Goal: Navigation & Orientation: Understand site structure

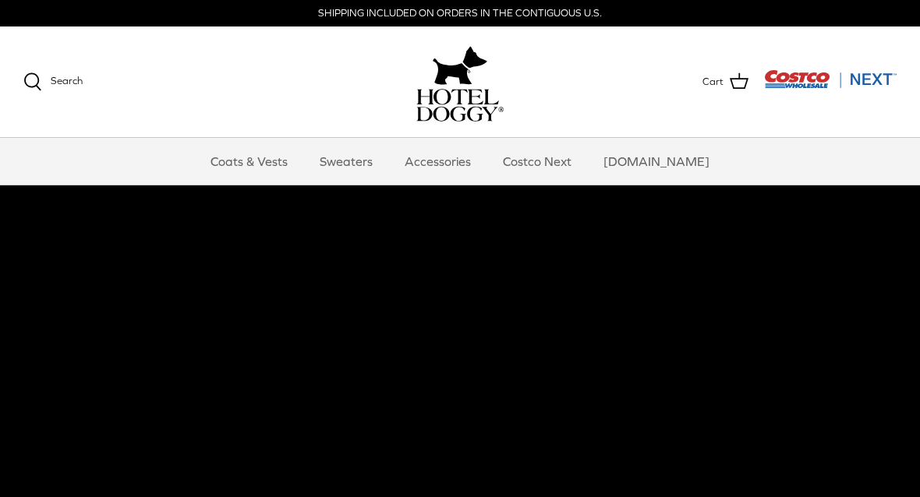
click at [267, 167] on link "Coats & Vests" at bounding box center [248, 161] width 105 height 47
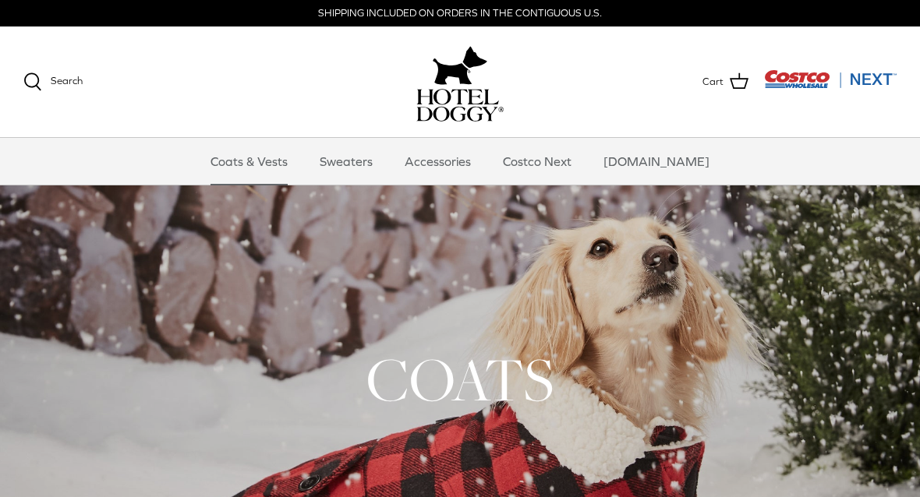
click at [362, 169] on link "Sweaters" at bounding box center [346, 161] width 81 height 47
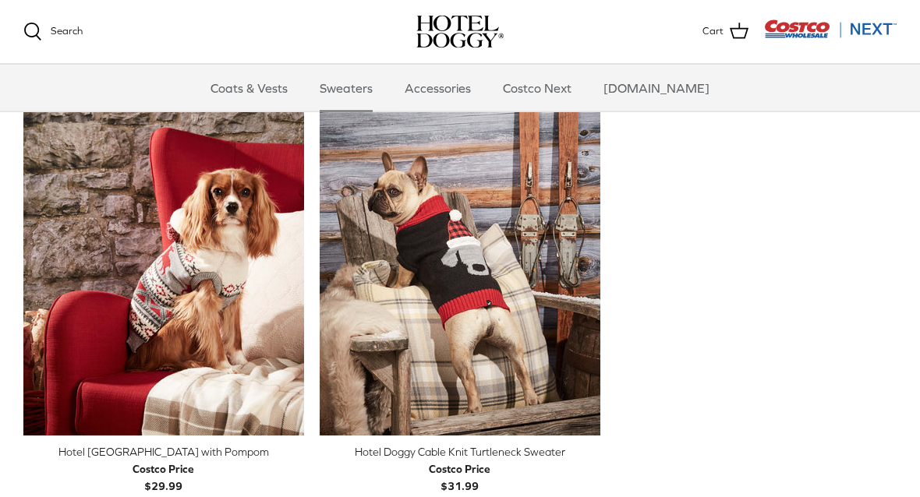
scroll to position [400, 0]
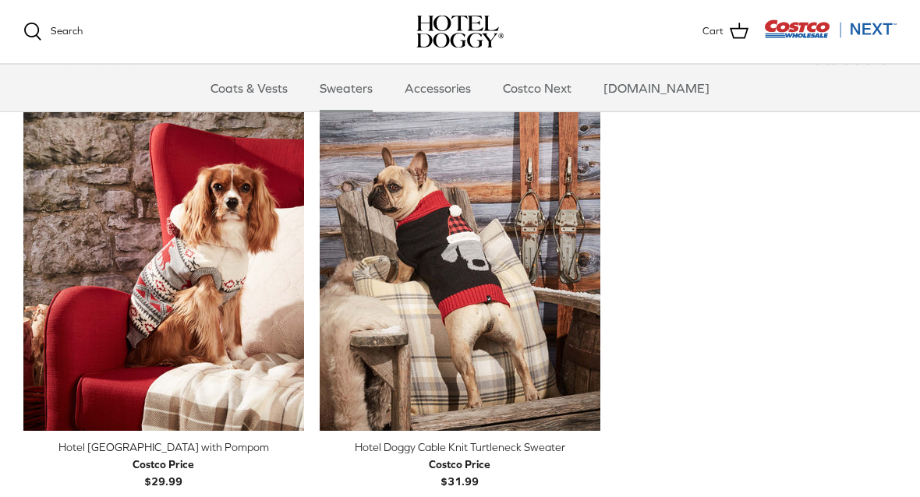
click at [452, 96] on link "Accessories" at bounding box center [437, 88] width 94 height 47
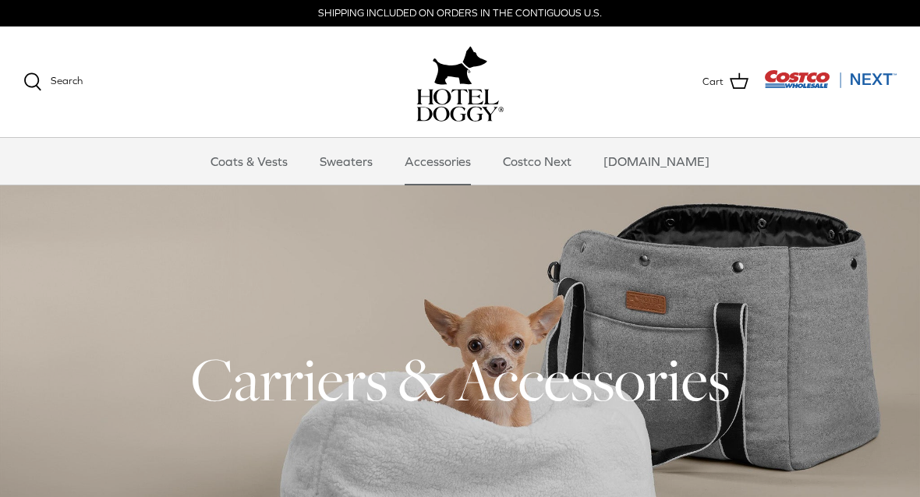
click at [559, 164] on link "Costco Next" at bounding box center [537, 161] width 97 height 47
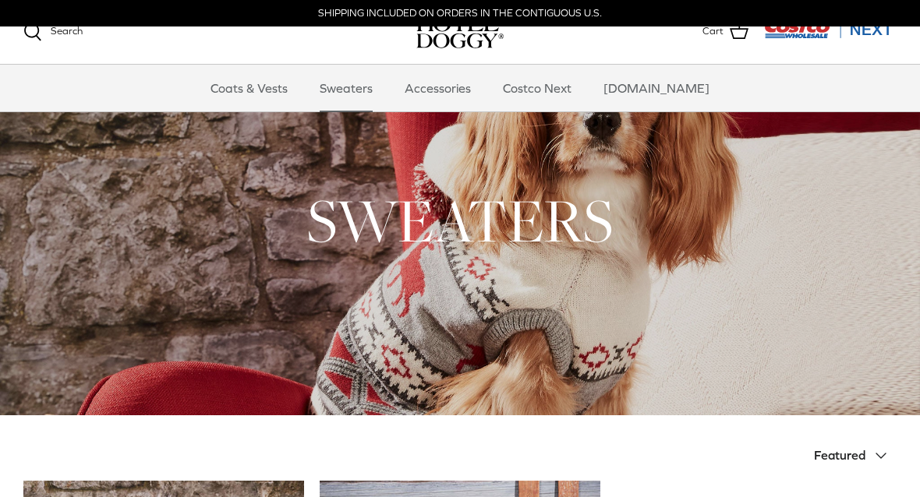
scroll to position [401, 0]
